Goal: Transaction & Acquisition: Purchase product/service

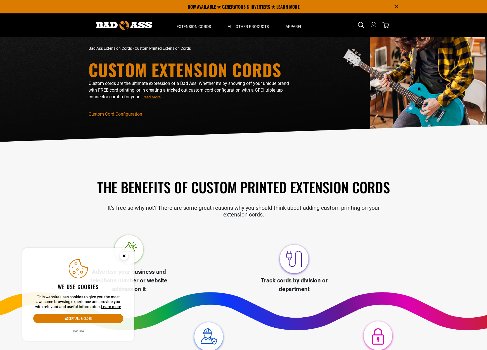
click at [173, 225] on div "The Benefits of Custom Printed Extension Cords It’s free so why not? There are …" at bounding box center [243, 198] width 319 height 96
click at [89, 320] on button "Accept all & close" at bounding box center [78, 319] width 90 height 10
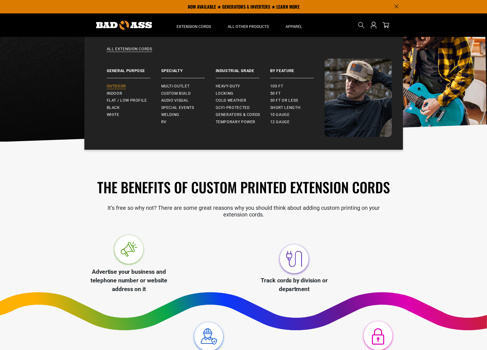
click at [122, 85] on span "Outdoor" at bounding box center [116, 86] width 19 height 5
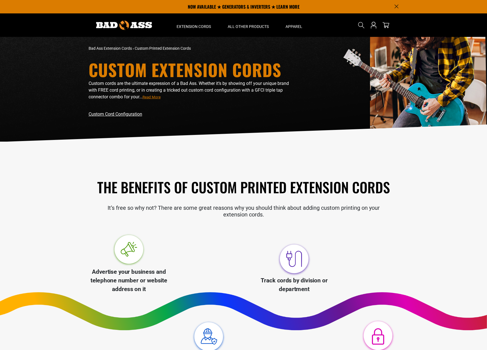
click at [134, 116] on link "Custom Cord Configuration" at bounding box center [116, 114] width 54 height 5
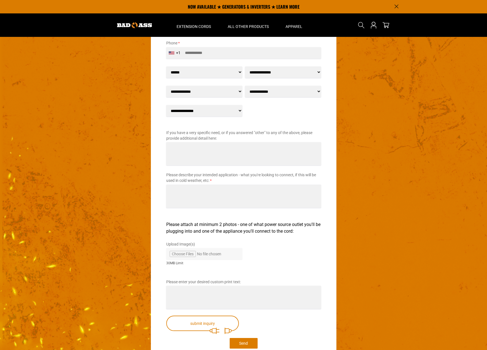
scroll to position [673, 0]
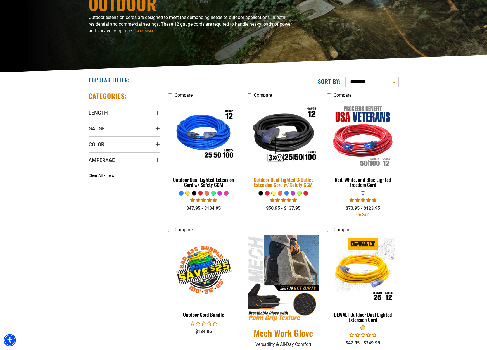
scroll to position [82, 0]
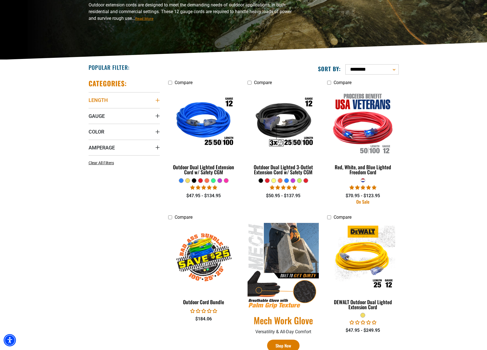
click at [100, 99] on span "Length" at bounding box center [98, 100] width 19 height 6
click at [90, 122] on icon at bounding box center [91, 120] width 4 height 7
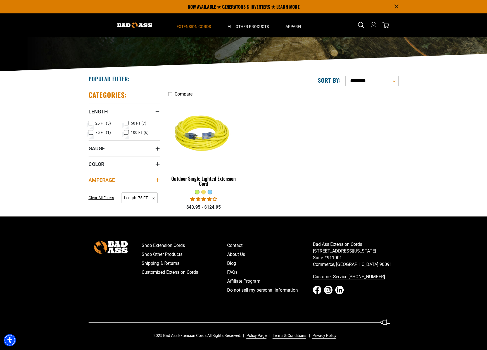
scroll to position [70, 0]
click at [90, 134] on icon at bounding box center [90, 132] width 3 height 3
click at [95, 146] on span "Gauge" at bounding box center [97, 148] width 16 height 6
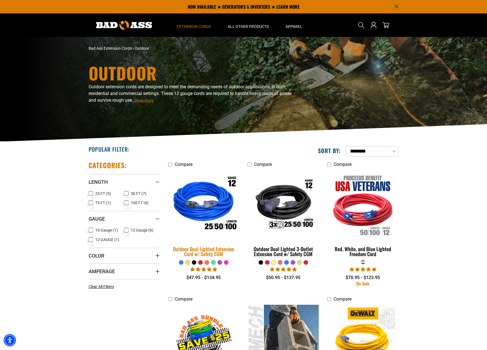
click at [198, 219] on img at bounding box center [204, 205] width 78 height 72
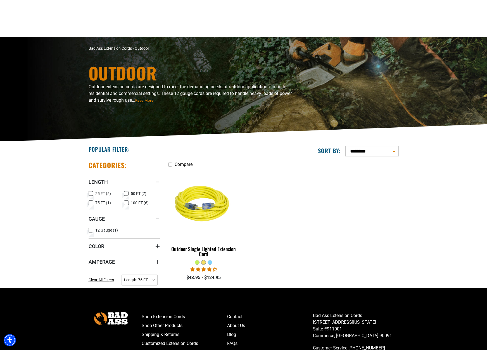
scroll to position [70, 0]
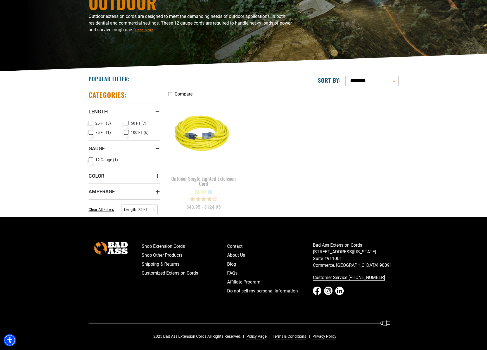
scroll to position [71, 0]
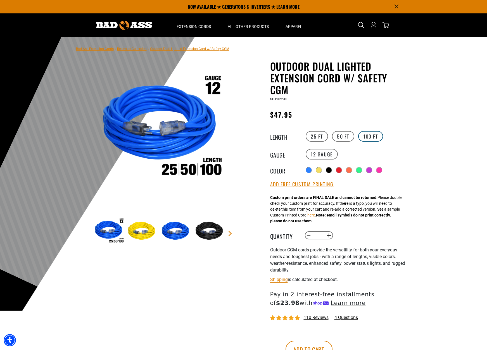
click at [362, 131] on label "100 FT" at bounding box center [370, 136] width 25 height 11
